Goal: Task Accomplishment & Management: Manage account settings

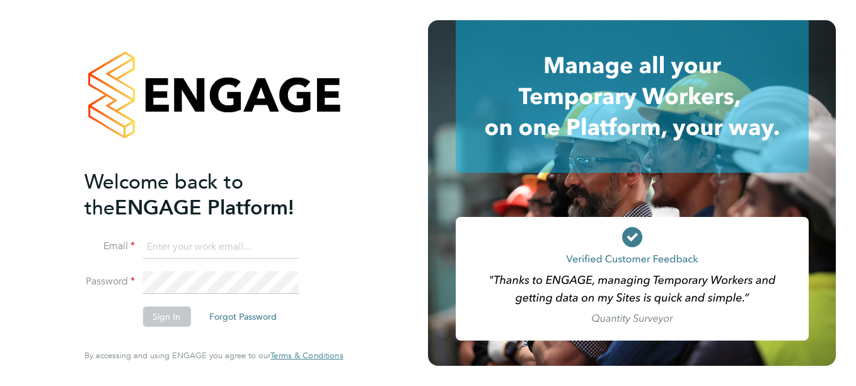
type input "katherine.matthews@justice.gov.uk"
click at [156, 318] on button "Sign In" at bounding box center [166, 316] width 48 height 20
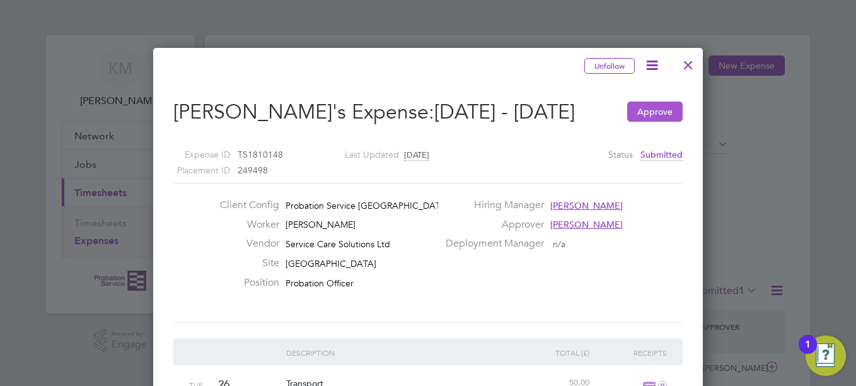
click at [643, 122] on button "Approve" at bounding box center [654, 111] width 55 height 20
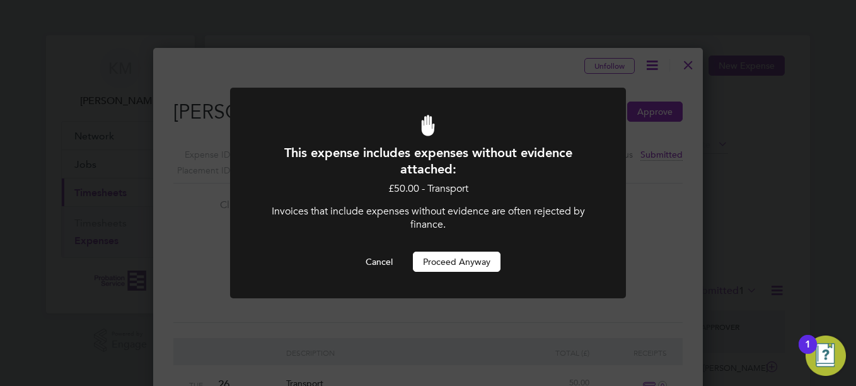
click at [477, 261] on button "Proceed Anyway" at bounding box center [457, 262] width 88 height 20
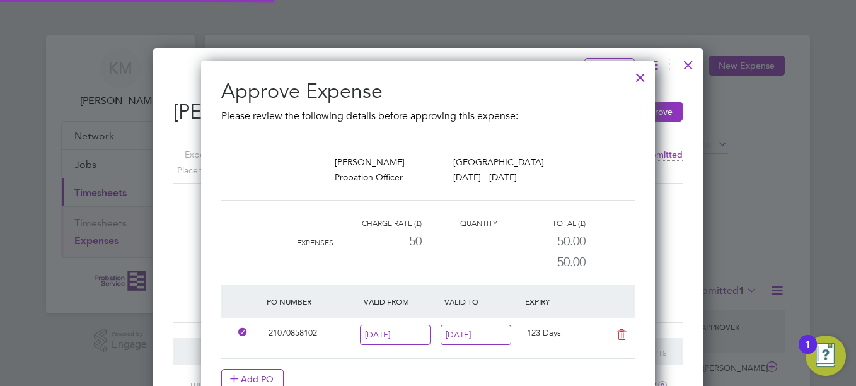
scroll to position [6, 6]
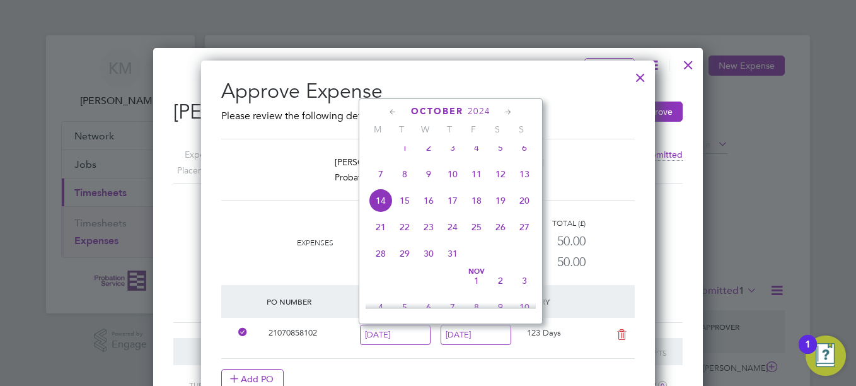
click at [618, 241] on li "Charge rate (£) Quantity Total (£) Expenses 50 50.00 50.00" at bounding box center [428, 250] width 414 height 69
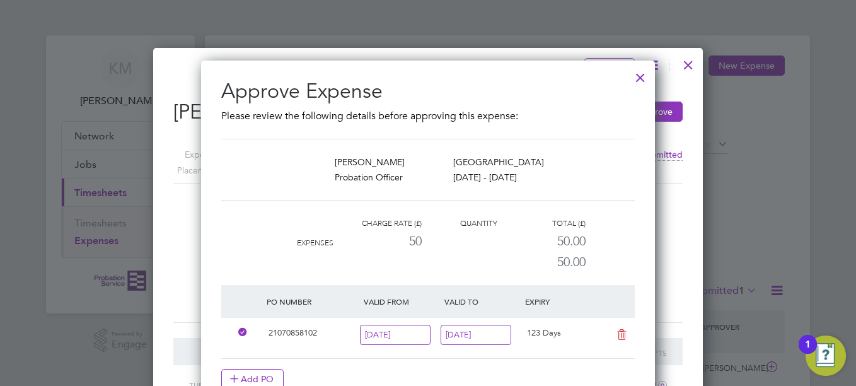
scroll to position [63, 0]
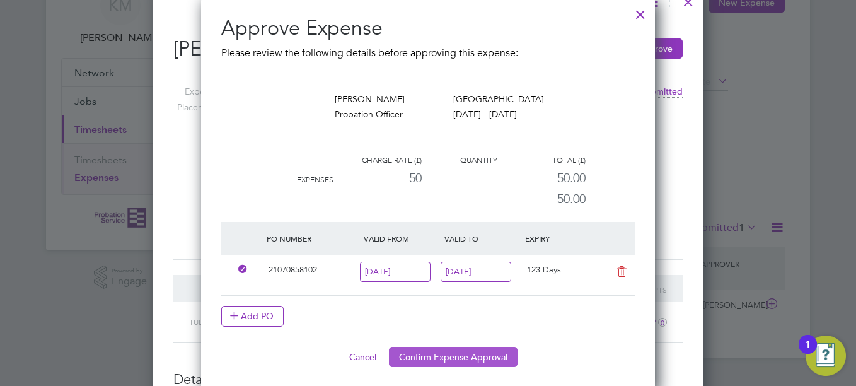
click at [497, 359] on button "Confirm Expense Approval" at bounding box center [453, 357] width 129 height 20
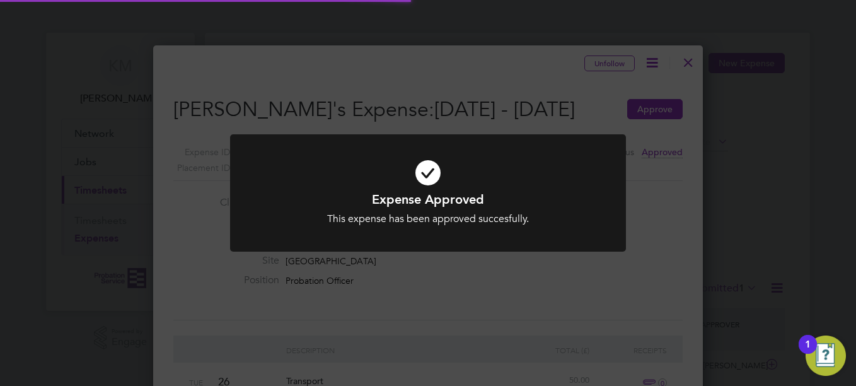
scroll to position [979, 550]
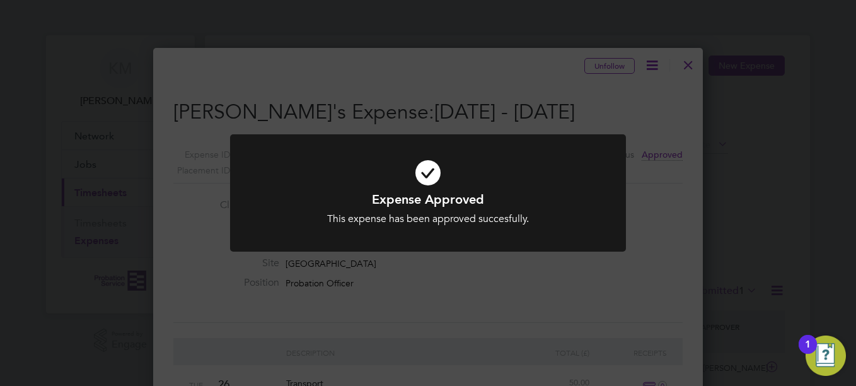
click at [510, 313] on div "Expense Approved This expense has been approved succesfully. Cancel Okay" at bounding box center [428, 193] width 856 height 386
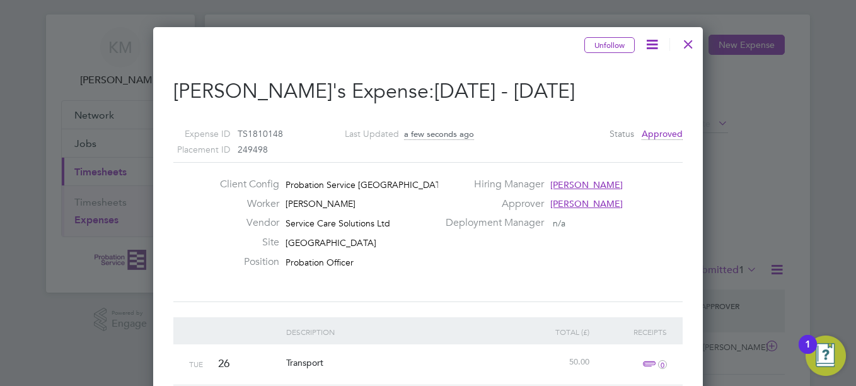
scroll to position [0, 0]
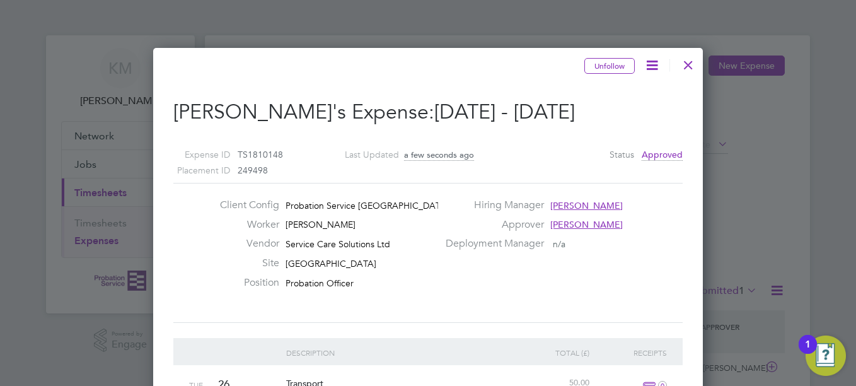
click at [690, 61] on div at bounding box center [688, 61] width 23 height 23
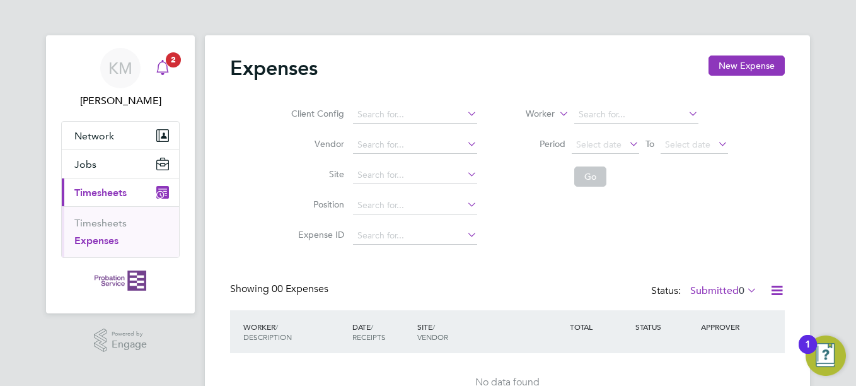
click at [175, 66] on span "2" at bounding box center [173, 59] width 15 height 15
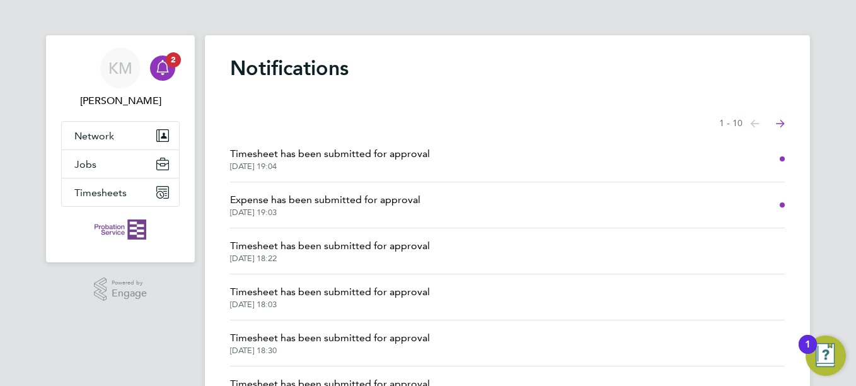
click at [382, 208] on span "[DATE] 19:03" at bounding box center [325, 212] width 190 height 10
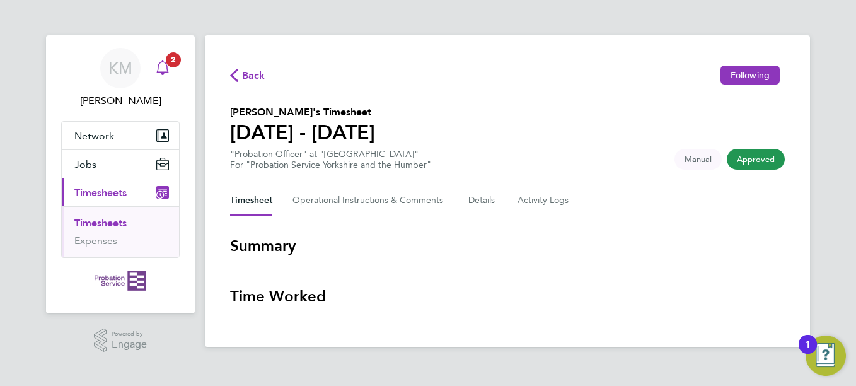
click at [171, 74] on div "Main navigation" at bounding box center [162, 67] width 25 height 25
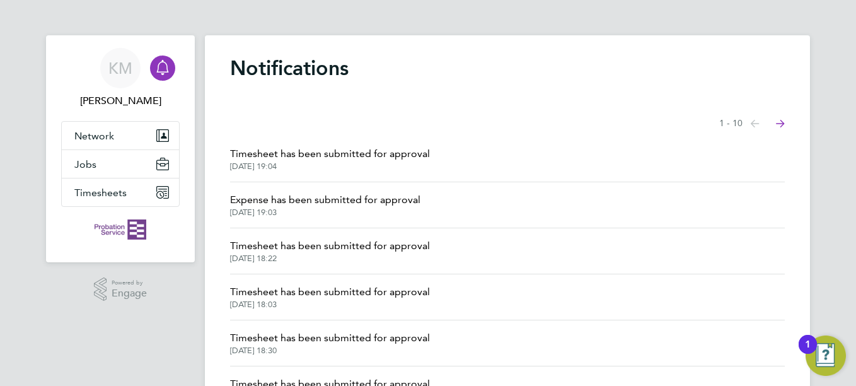
click at [323, 149] on span "Timesheet has been submitted for approval" at bounding box center [330, 153] width 200 height 15
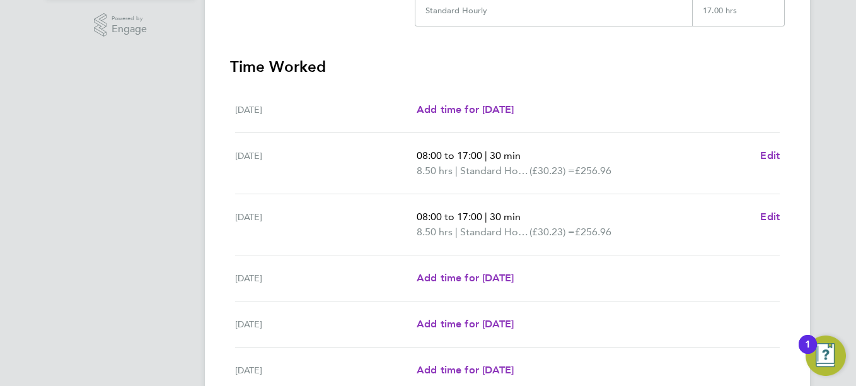
scroll to position [480, 0]
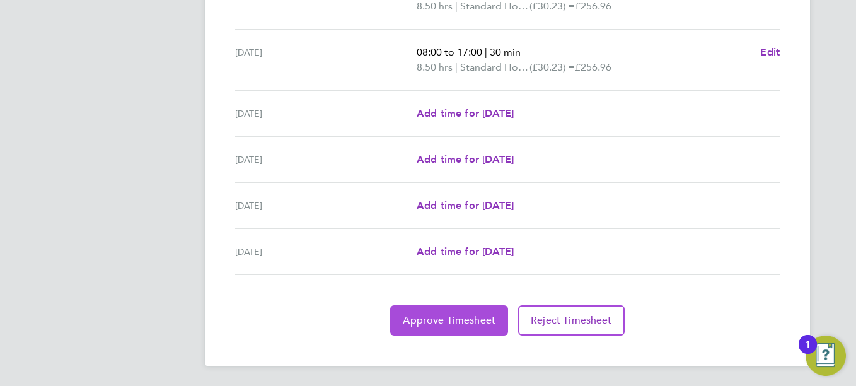
click at [487, 312] on button "Approve Timesheet" at bounding box center [449, 320] width 118 height 30
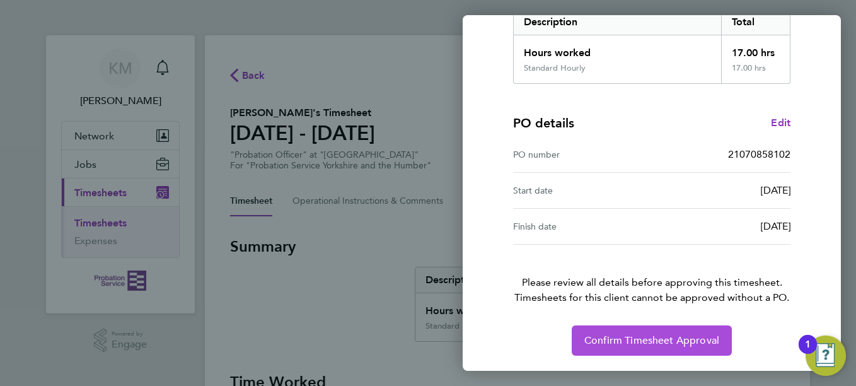
click at [654, 345] on span "Confirm Timesheet Approval" at bounding box center [651, 340] width 135 height 13
